Goal: Task Accomplishment & Management: Manage account settings

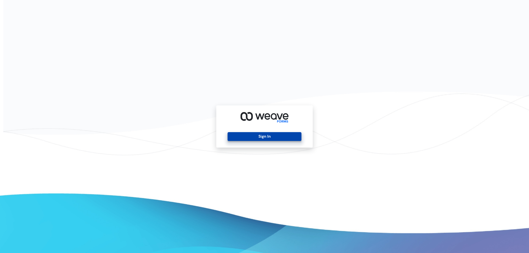
click at [253, 137] on button "Sign In" at bounding box center [265, 136] width 74 height 9
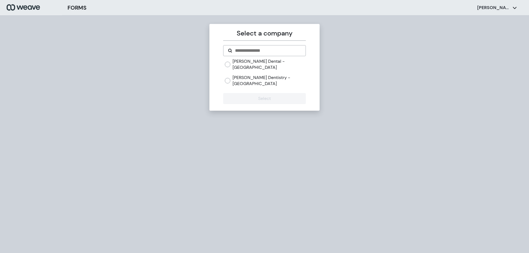
click at [277, 62] on label "[PERSON_NAME] Dental - [GEOGRAPHIC_DATA]" at bounding box center [269, 64] width 73 height 12
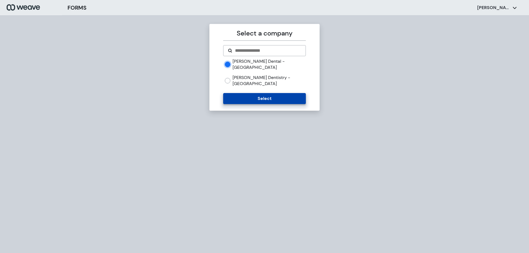
click at [268, 93] on button "Select" at bounding box center [264, 98] width 82 height 11
